Goal: Transaction & Acquisition: Purchase product/service

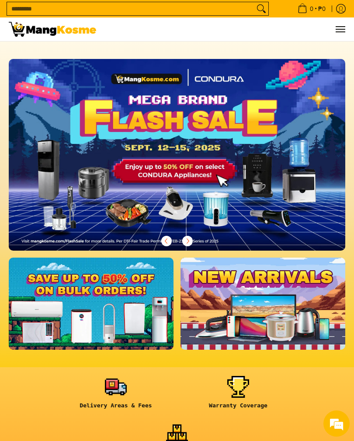
click at [31, 12] on input "Search..." at bounding box center [130, 8] width 247 height 13
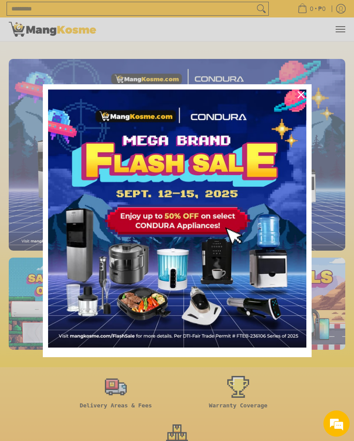
click at [297, 93] on icon "close icon" at bounding box center [300, 94] width 7 height 7
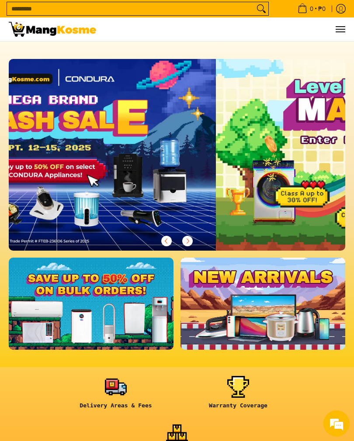
scroll to position [0, 336]
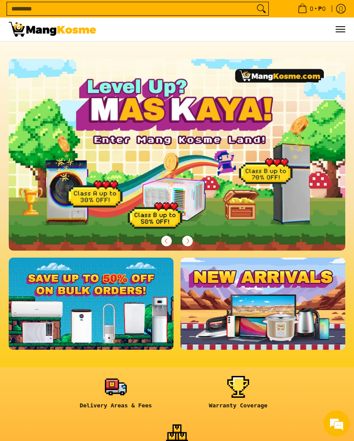
click at [41, 9] on input "Search..." at bounding box center [130, 8] width 247 height 13
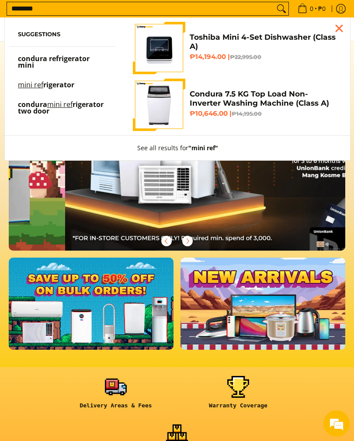
scroll to position [0, 672]
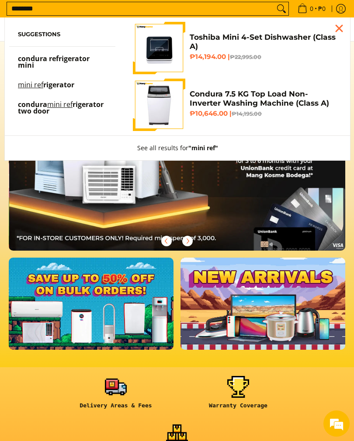
type input "********"
click at [31, 84] on mark "mini ref" at bounding box center [30, 85] width 25 height 10
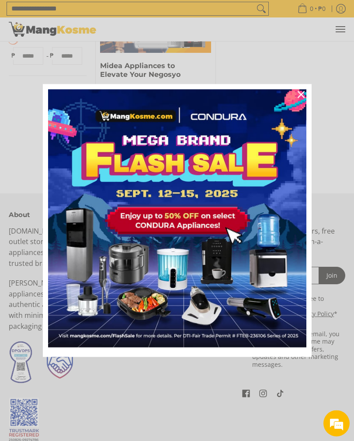
scroll to position [314, 0]
click at [295, 99] on div "Close" at bounding box center [301, 95] width 14 height 14
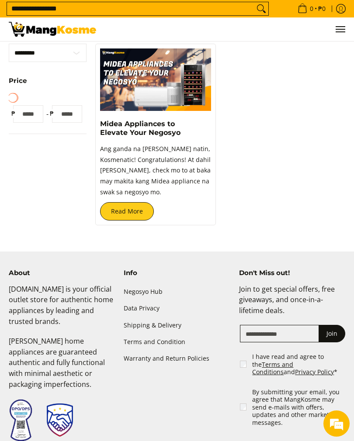
scroll to position [0, 0]
click at [130, 161] on p "Ang ganda na ng kitain natin, Kosmenatic! Congratulations! At dahil dyan, check…" at bounding box center [155, 173] width 111 height 59
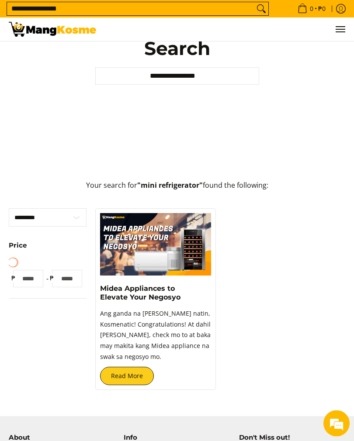
click at [40, 9] on input "**********" at bounding box center [130, 8] width 247 height 13
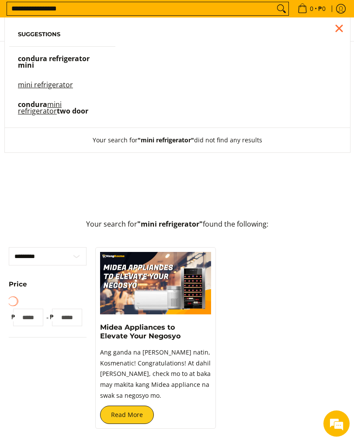
click at [36, 58] on span "condura refrigerator mini" at bounding box center [54, 62] width 72 height 16
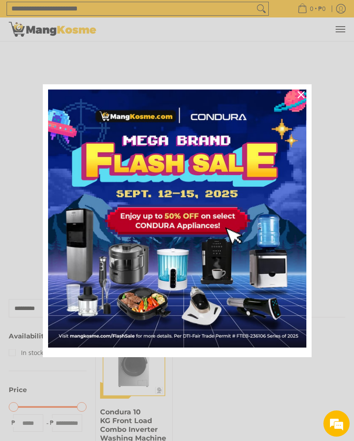
click at [61, 37] on div "Marketing offer form" at bounding box center [177, 220] width 354 height 441
click at [307, 103] on button "Close" at bounding box center [300, 94] width 21 height 21
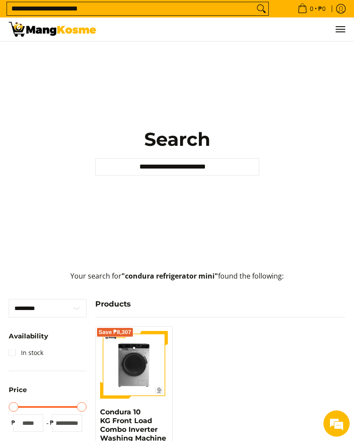
click at [118, 7] on input "**********" at bounding box center [130, 8] width 247 height 13
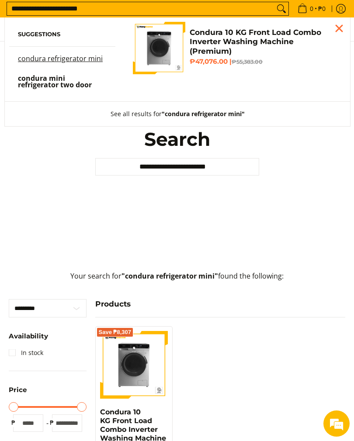
click at [62, 78] on span "condura mini refrigerator two door" at bounding box center [55, 81] width 74 height 16
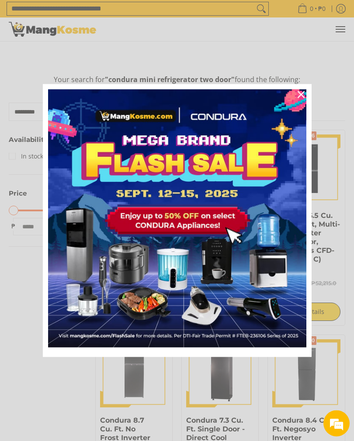
scroll to position [182, 0]
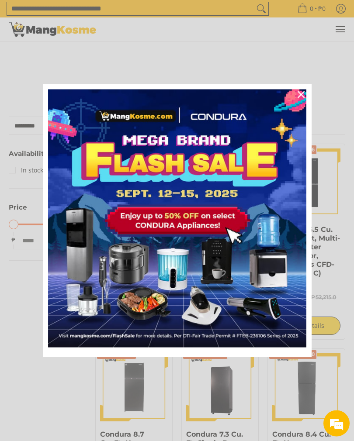
click at [297, 93] on icon "close icon" at bounding box center [300, 94] width 7 height 7
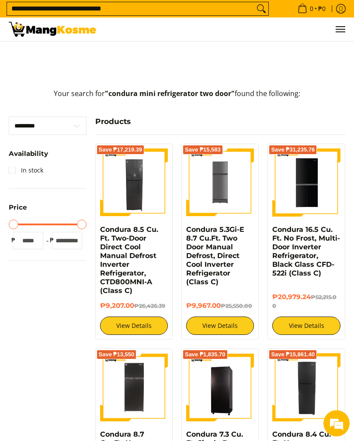
scroll to position [183, 0]
click at [350, 24] on div "0 Log in Create an Account" at bounding box center [177, 29] width 354 height 24
click at [342, 29] on span "Menu" at bounding box center [340, 29] width 10 height 0
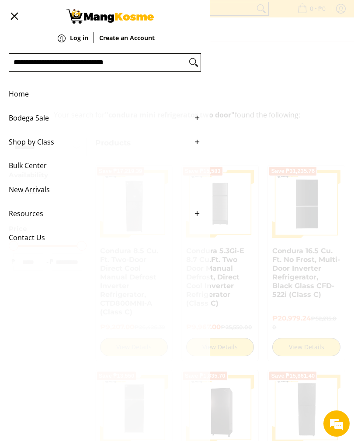
scroll to position [159, 0]
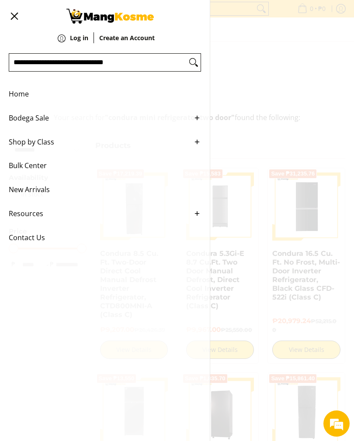
click at [30, 147] on span "Shop by Class" at bounding box center [98, 142] width 179 height 24
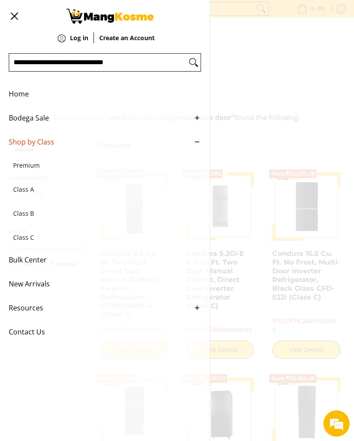
click at [283, 41] on div "0 Log in Create an Account" at bounding box center [177, 29] width 354 height 24
click at [15, 13] on button "Menu" at bounding box center [14, 16] width 10 height 32
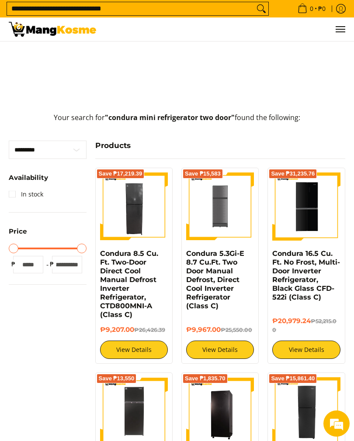
click at [33, 30] on img at bounding box center [52, 29] width 87 height 15
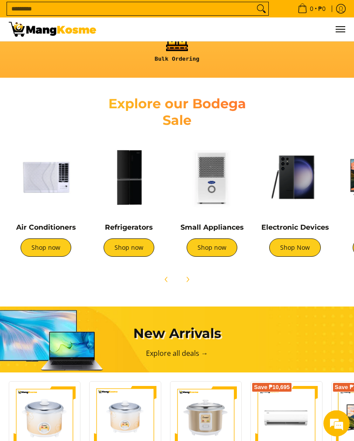
scroll to position [396, 0]
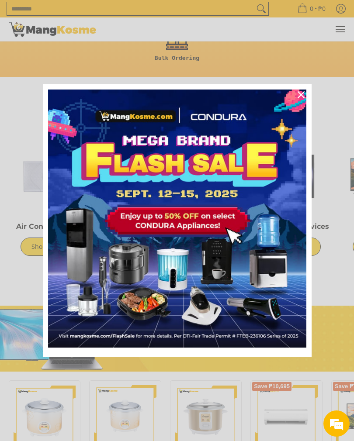
click at [304, 98] on icon "close icon" at bounding box center [300, 94] width 7 height 7
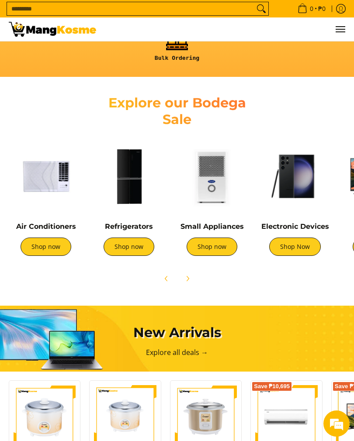
click at [117, 248] on link "Shop now" at bounding box center [129, 247] width 51 height 18
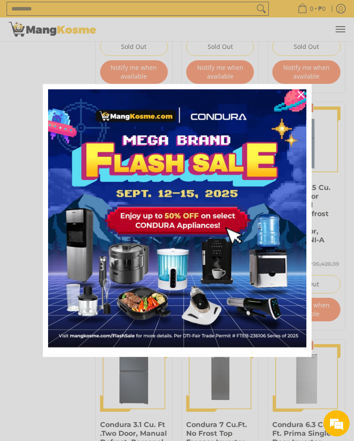
scroll to position [962, 0]
click at [286, 106] on img "Marketing offer form" at bounding box center [177, 219] width 258 height 258
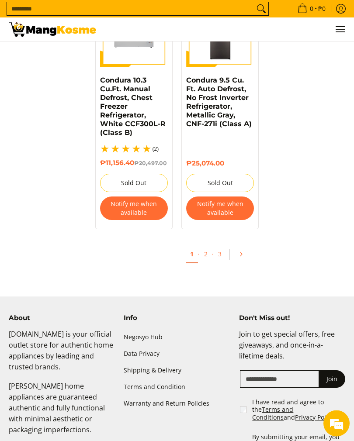
scroll to position [1781, 0]
click at [247, 256] on link "Pagination" at bounding box center [243, 254] width 21 height 15
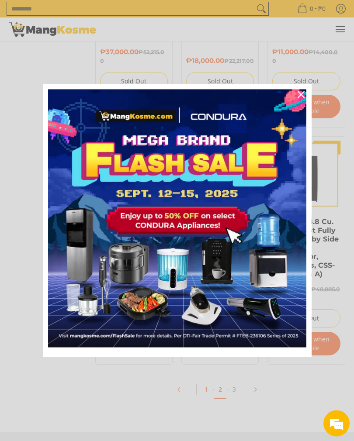
click at [299, 98] on icon "close icon" at bounding box center [300, 94] width 7 height 7
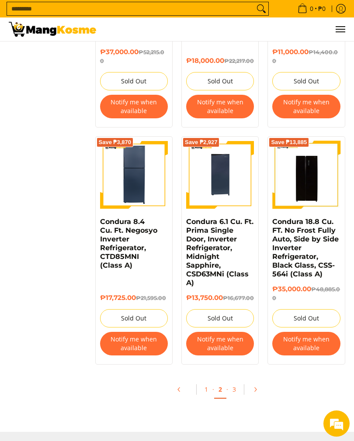
click at [236, 388] on link "3" at bounding box center [234, 389] width 12 height 17
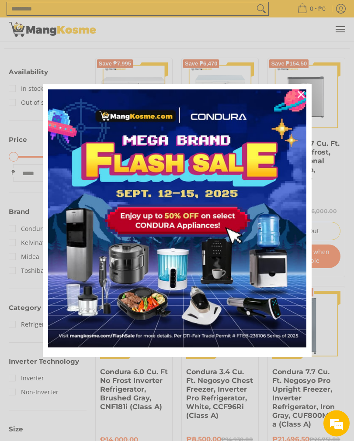
scroll to position [106, 0]
click at [297, 102] on div "Close" at bounding box center [301, 95] width 14 height 14
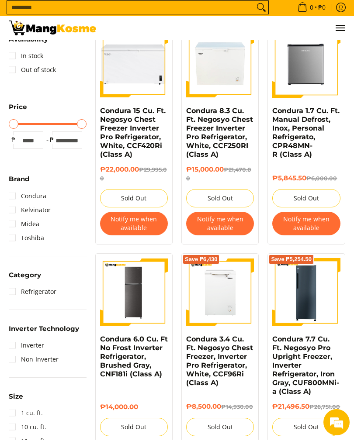
scroll to position [139, 0]
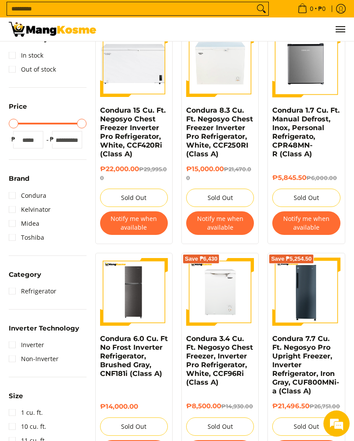
click at [298, 69] on img at bounding box center [306, 63] width 68 height 68
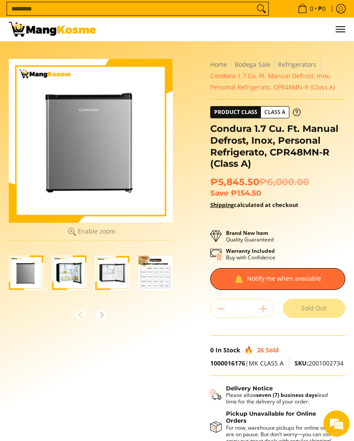
click at [71, 282] on img "Condura 1.7 Cu. Ft. Manual Defrost, Inox, Personal Refrigerato, CPR48MN-R (Clas…" at bounding box center [69, 273] width 35 height 35
